Goal: Information Seeking & Learning: Learn about a topic

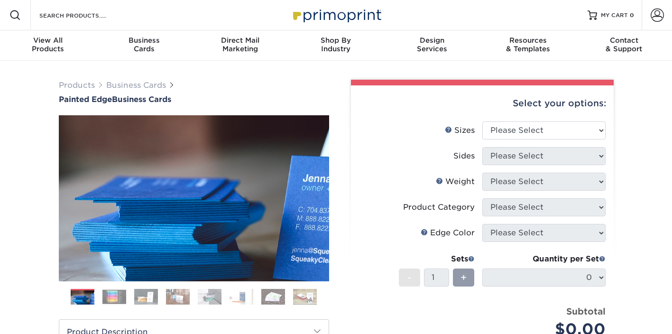
click at [231, 295] on img at bounding box center [242, 296] width 24 height 17
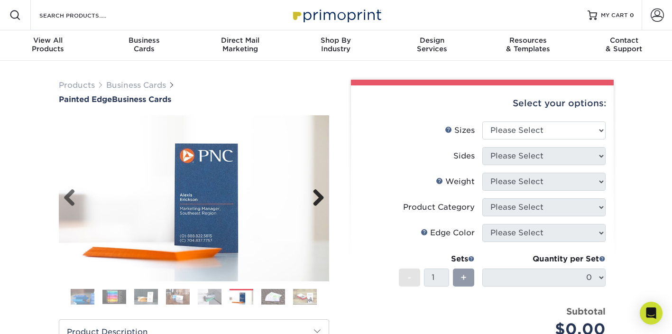
click at [319, 194] on link "Next" at bounding box center [315, 198] width 19 height 19
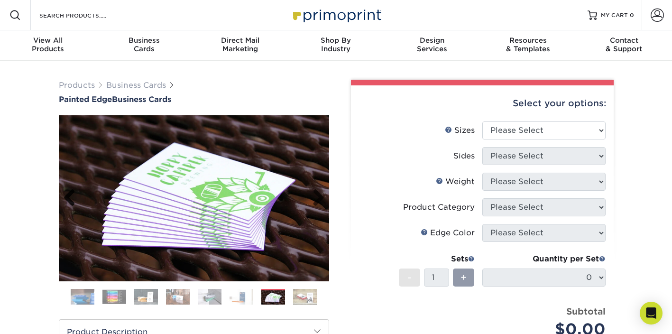
click at [65, 196] on link "Previous" at bounding box center [73, 198] width 19 height 19
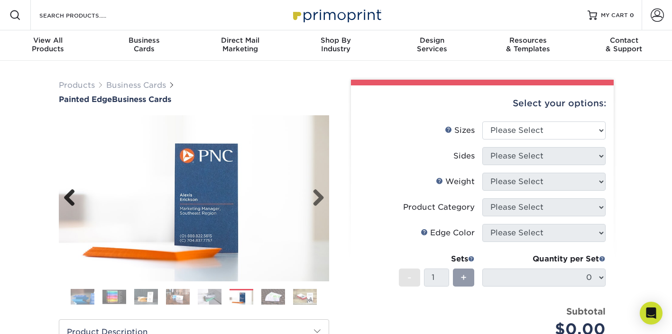
click at [65, 196] on link "Previous" at bounding box center [73, 198] width 19 height 19
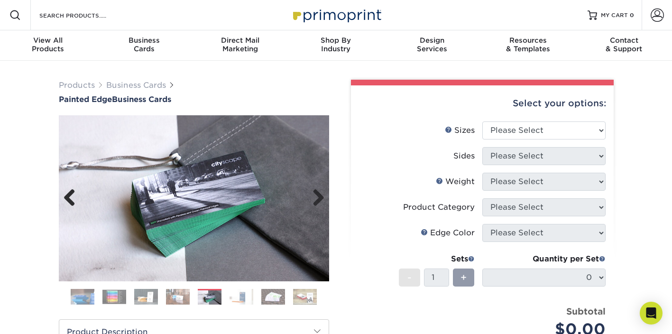
click at [65, 196] on link "Previous" at bounding box center [73, 198] width 19 height 19
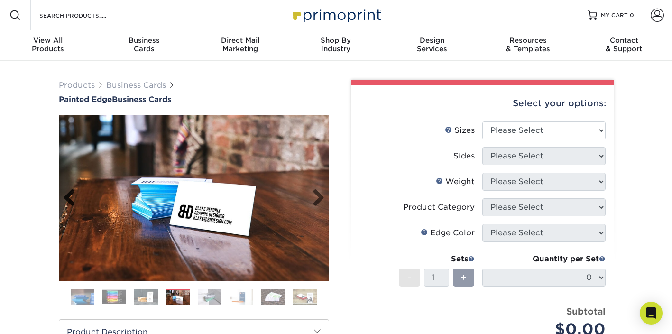
click at [65, 196] on link "Previous" at bounding box center [73, 198] width 19 height 19
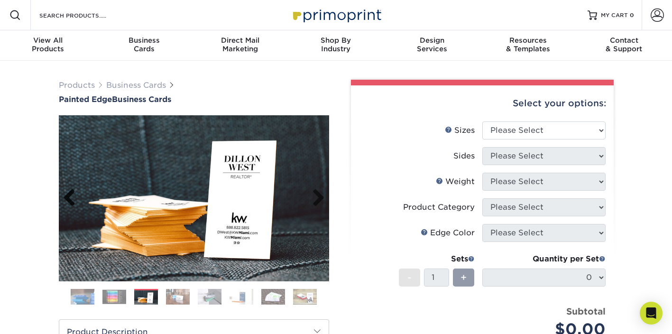
click at [65, 196] on link "Previous" at bounding box center [73, 198] width 19 height 19
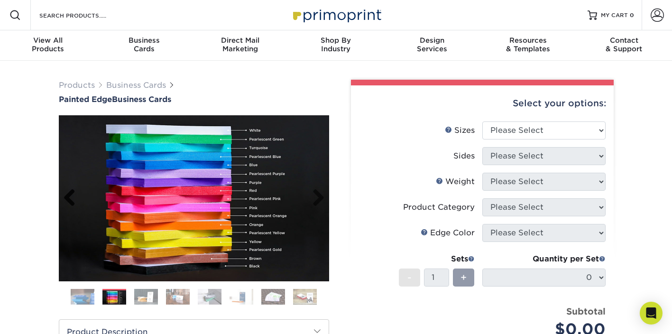
click at [65, 196] on link "Previous" at bounding box center [73, 198] width 19 height 19
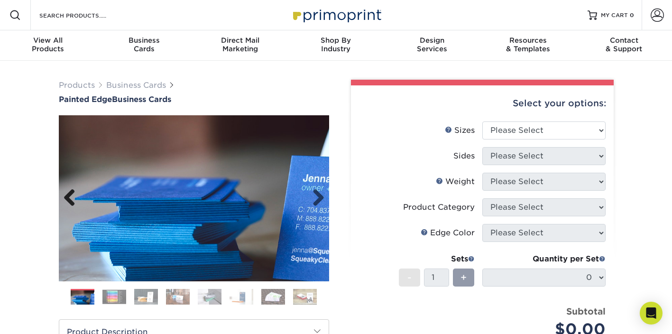
click at [65, 196] on link "Previous" at bounding box center [73, 198] width 19 height 19
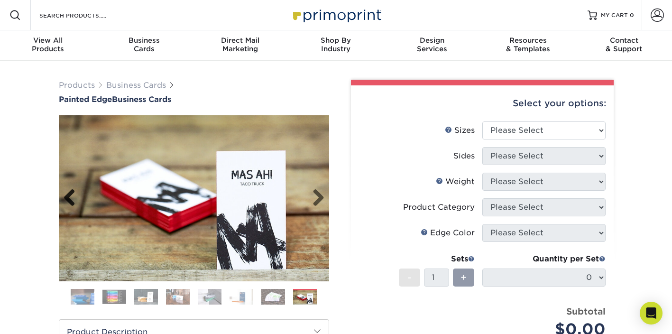
click at [65, 196] on link "Previous" at bounding box center [73, 198] width 19 height 19
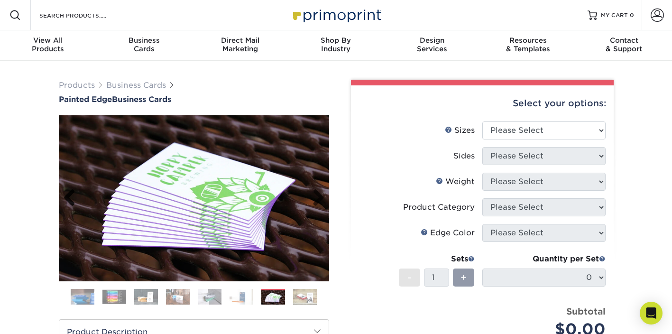
click at [65, 196] on link "Previous" at bounding box center [73, 198] width 19 height 19
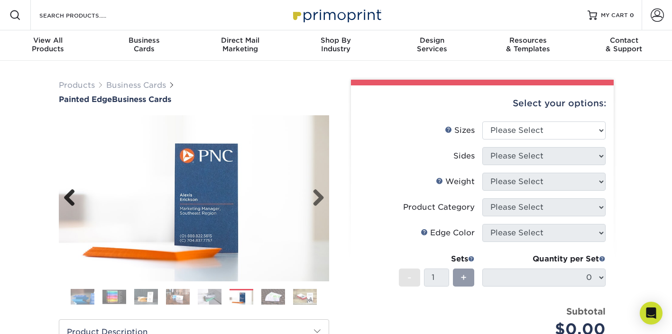
click at [65, 196] on link "Previous" at bounding box center [73, 198] width 19 height 19
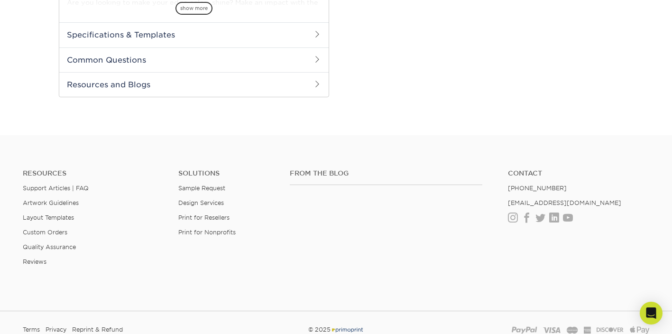
scroll to position [511, 0]
